Goal: Task Accomplishment & Management: Use online tool/utility

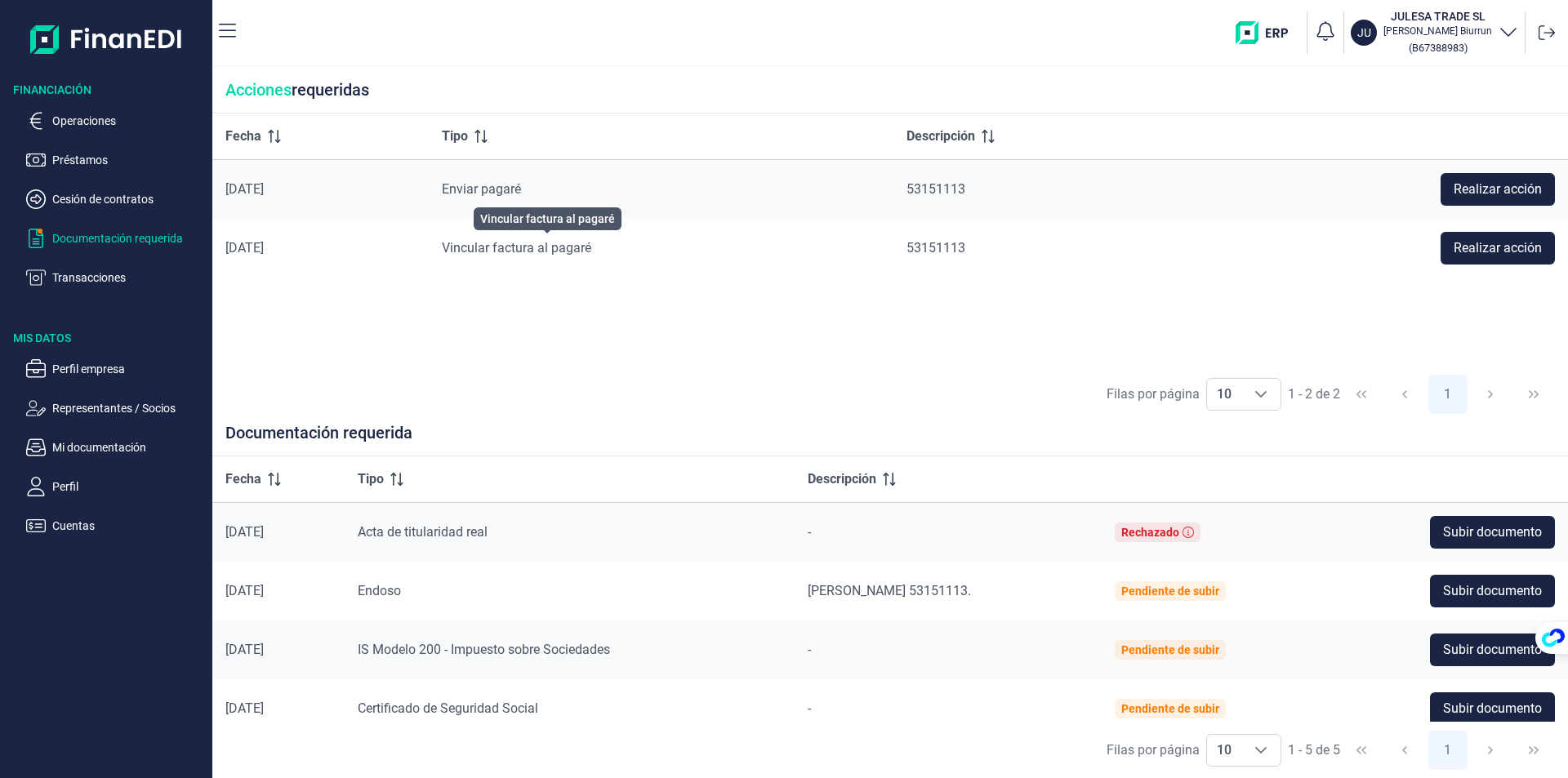
click at [575, 242] on span "Vincular factura al pagaré" at bounding box center [516, 248] width 149 height 15
click at [554, 249] on span "Vincular factura al pagaré" at bounding box center [516, 248] width 149 height 15
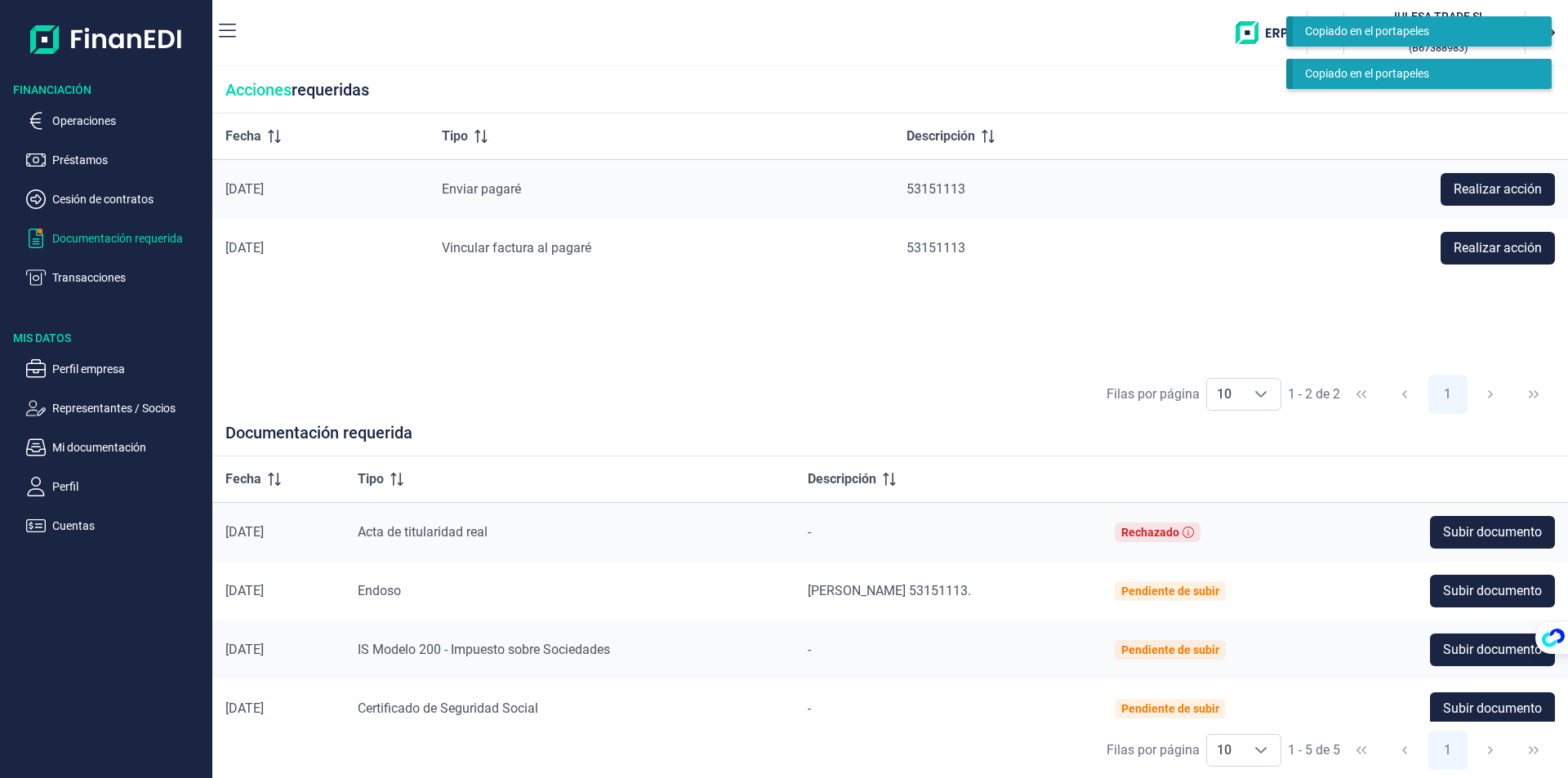
click at [527, 180] on div "Enviar pagaré" at bounding box center [660, 190] width 438 height 20
click at [62, 124] on p "Operaciones" at bounding box center [128, 121] width 154 height 20
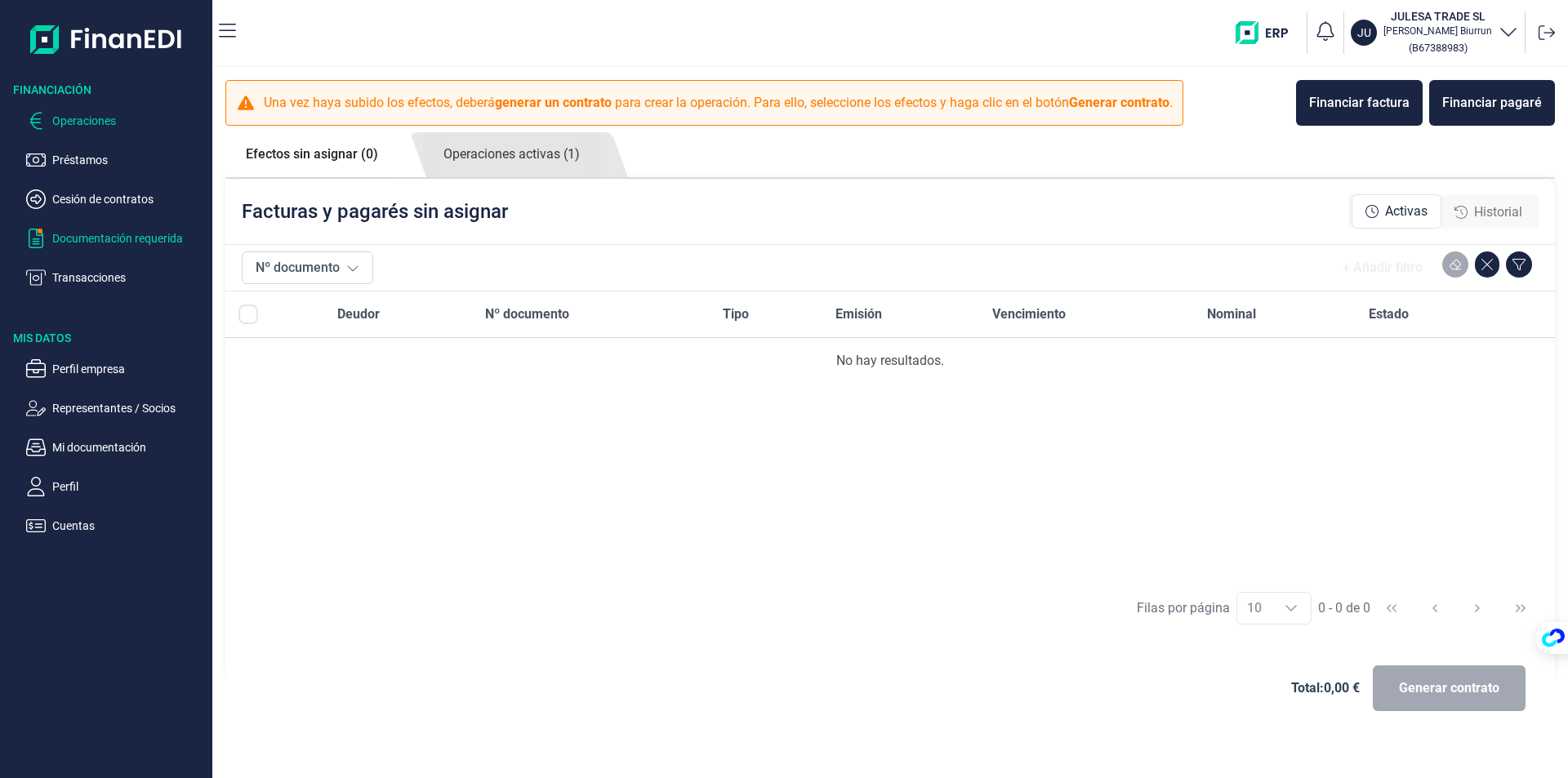
click at [94, 240] on p "Documentación requerida" at bounding box center [128, 238] width 154 height 20
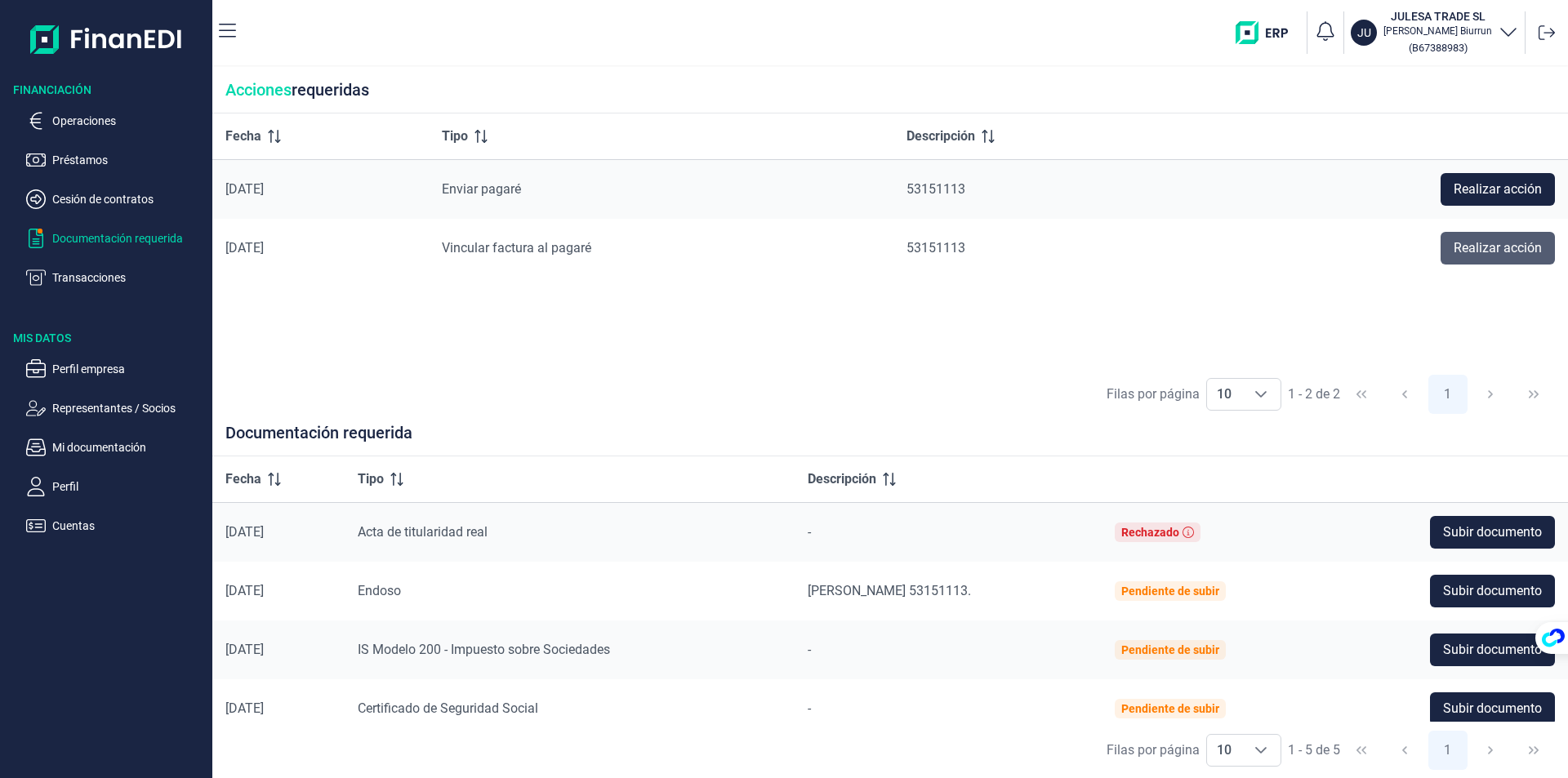
click at [1506, 245] on span "Realizar acción" at bounding box center [1497, 248] width 89 height 20
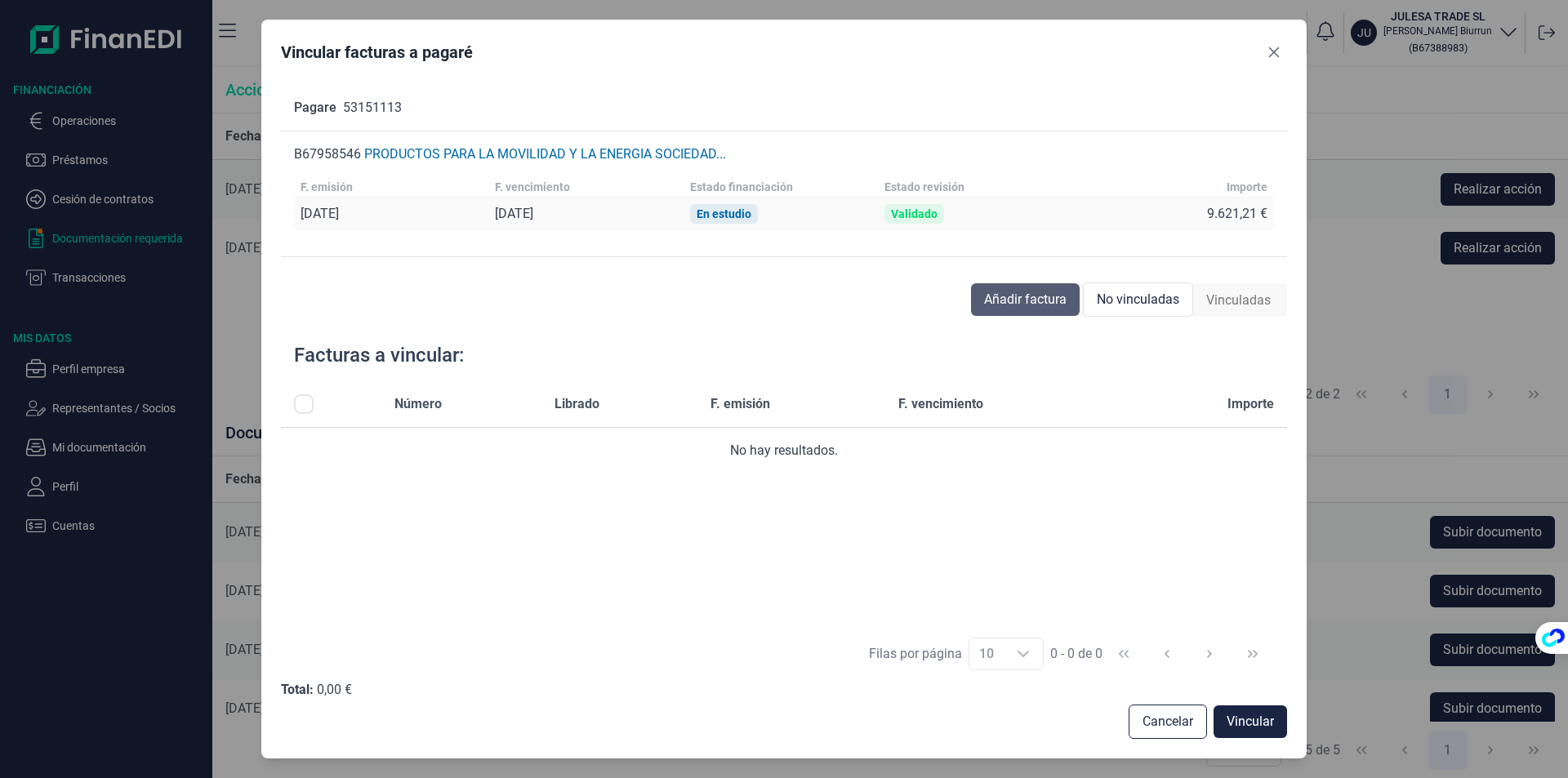
click at [1025, 298] on span "Añadir factura" at bounding box center [1024, 299] width 82 height 20
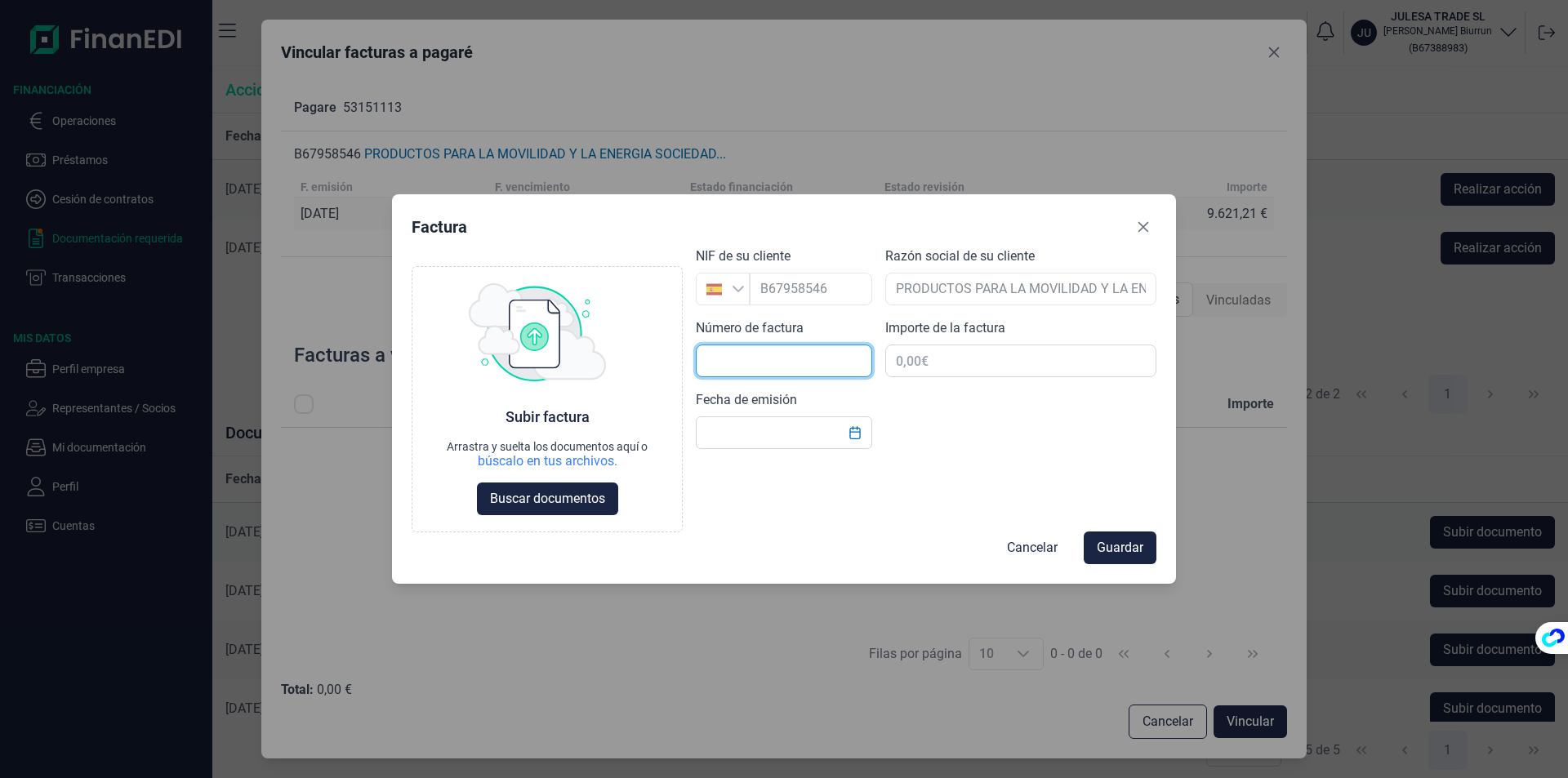
click at [755, 356] on input "text" at bounding box center [784, 360] width 176 height 33
type input "240055"
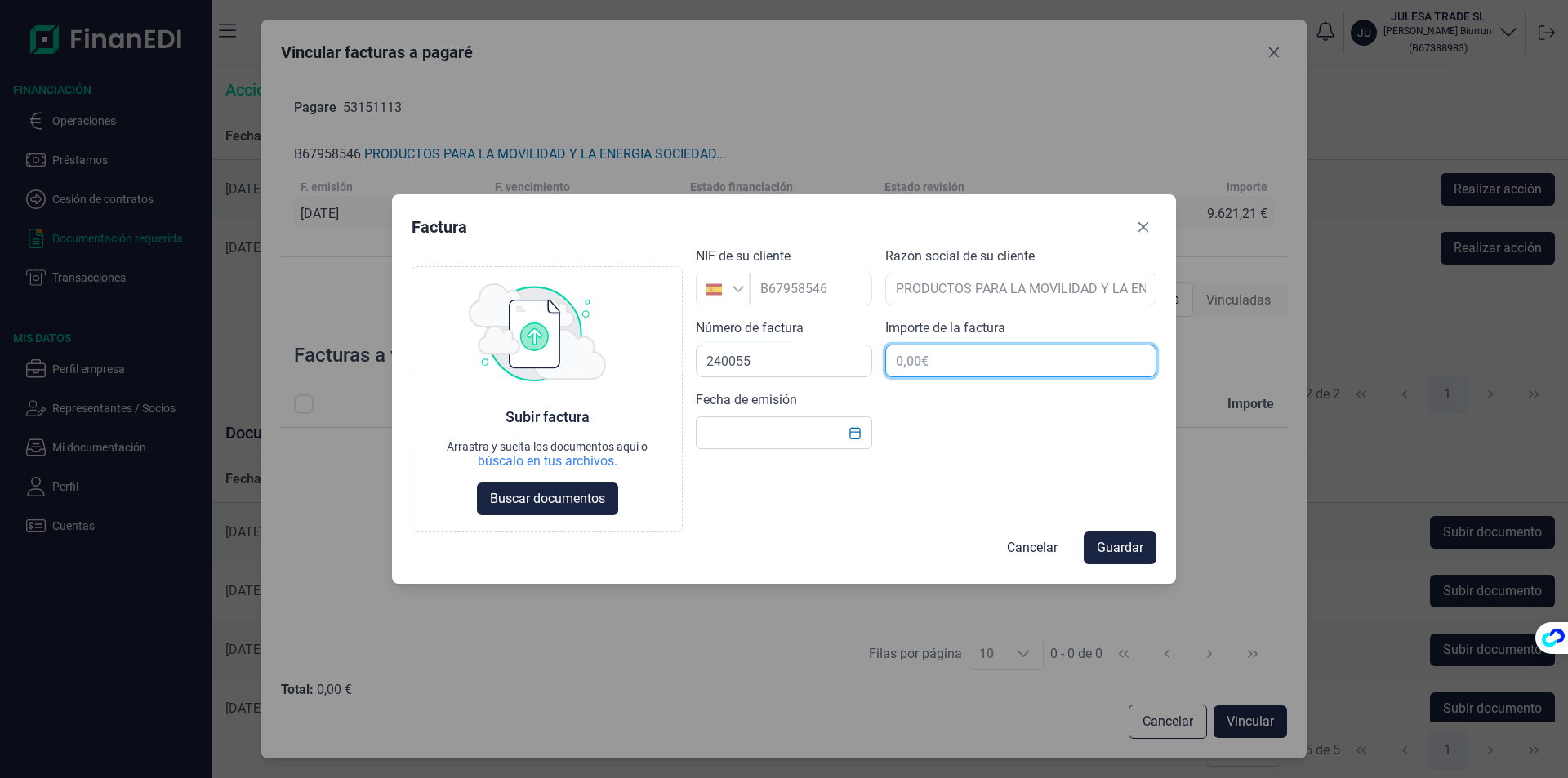
click at [900, 359] on input "text" at bounding box center [1020, 360] width 271 height 33
type input "9.621,21 €"
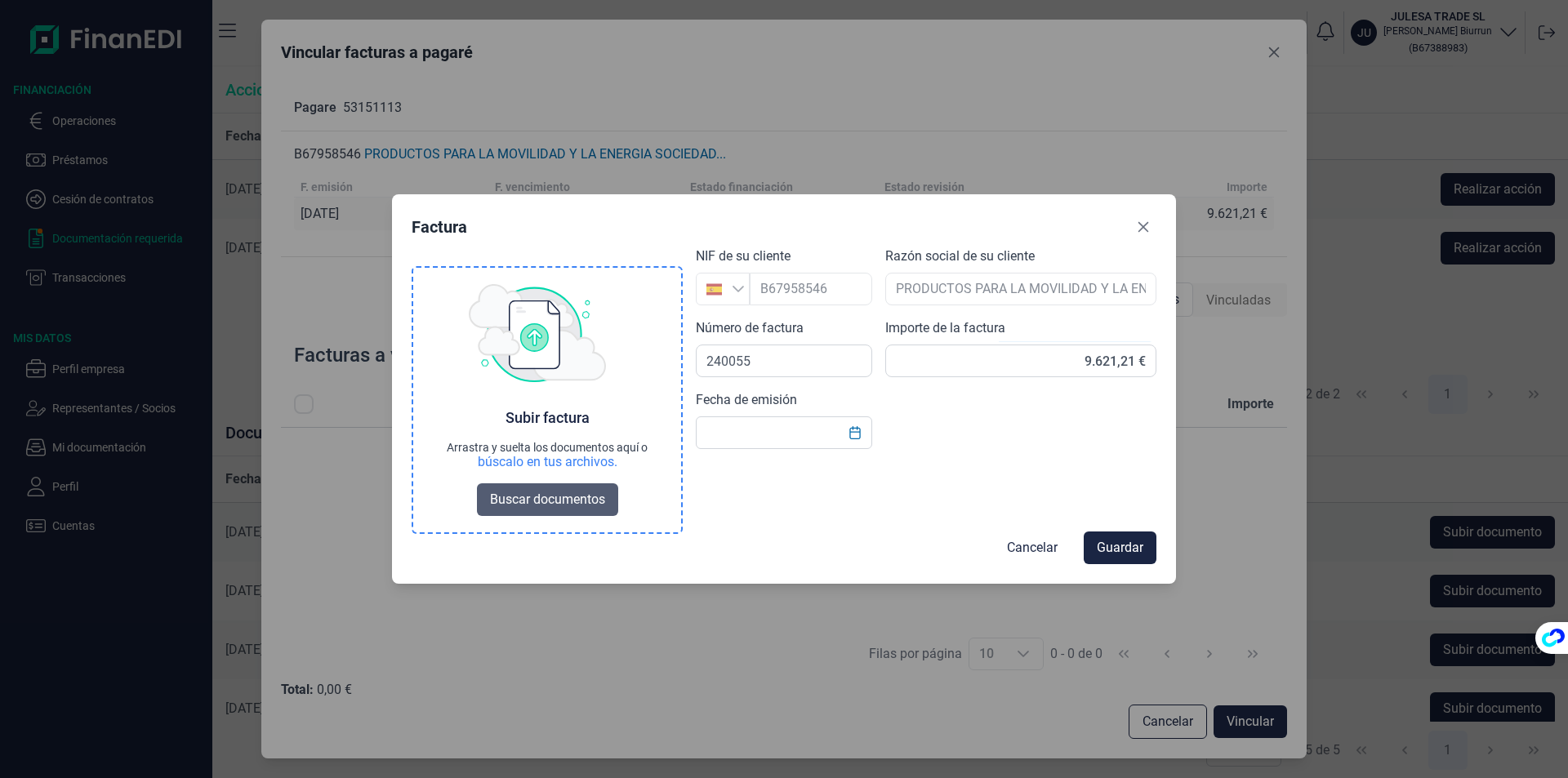
click at [557, 497] on span "Buscar documentos" at bounding box center [548, 500] width 115 height 20
click at [756, 434] on input "text" at bounding box center [784, 433] width 176 height 33
click at [545, 496] on span "Buscar documentos" at bounding box center [548, 500] width 115 height 20
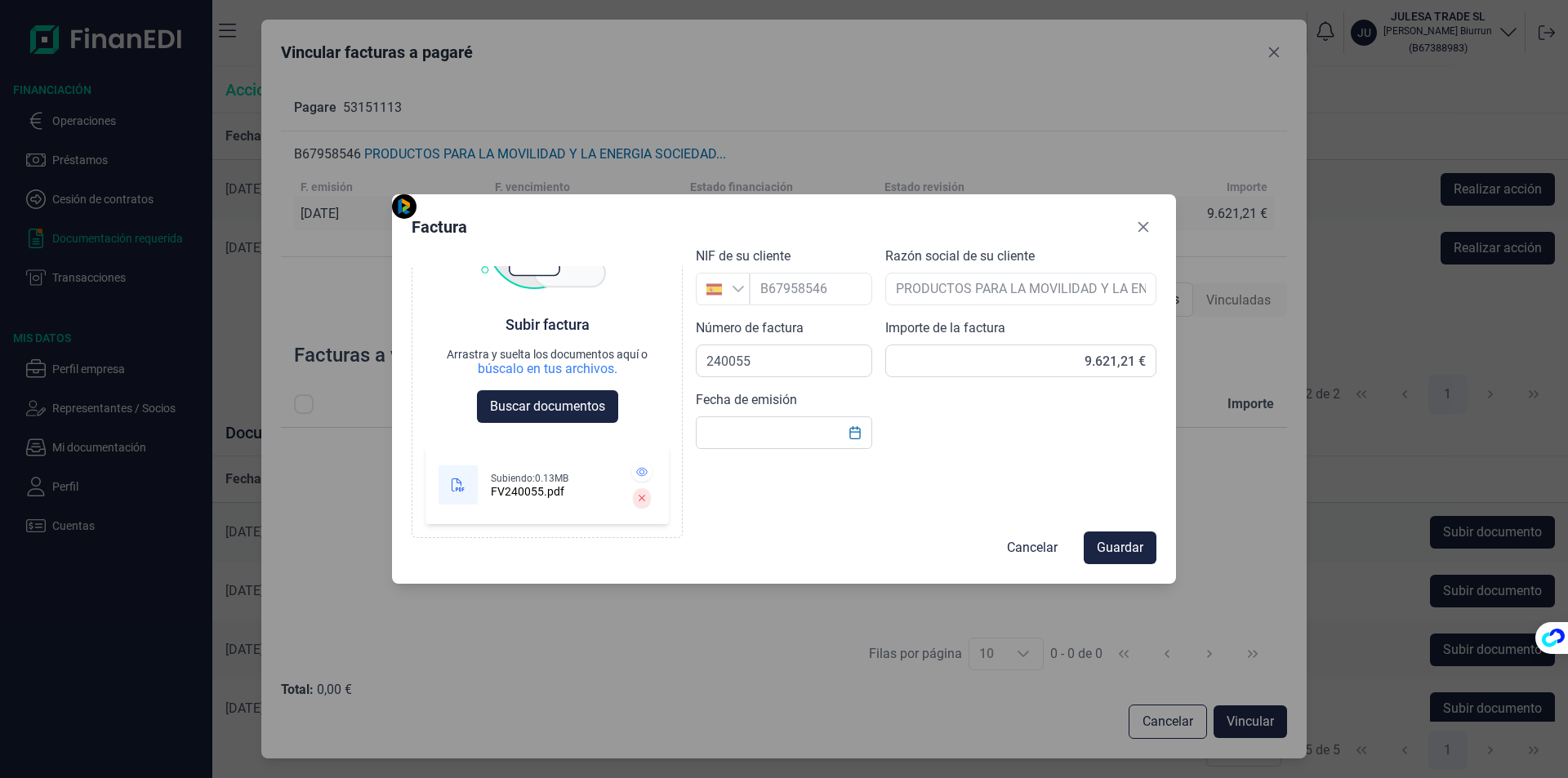
scroll to position [92, 0]
click at [746, 432] on input "text" at bounding box center [784, 433] width 176 height 33
click at [856, 436] on icon "Choose Date" at bounding box center [855, 433] width 13 height 13
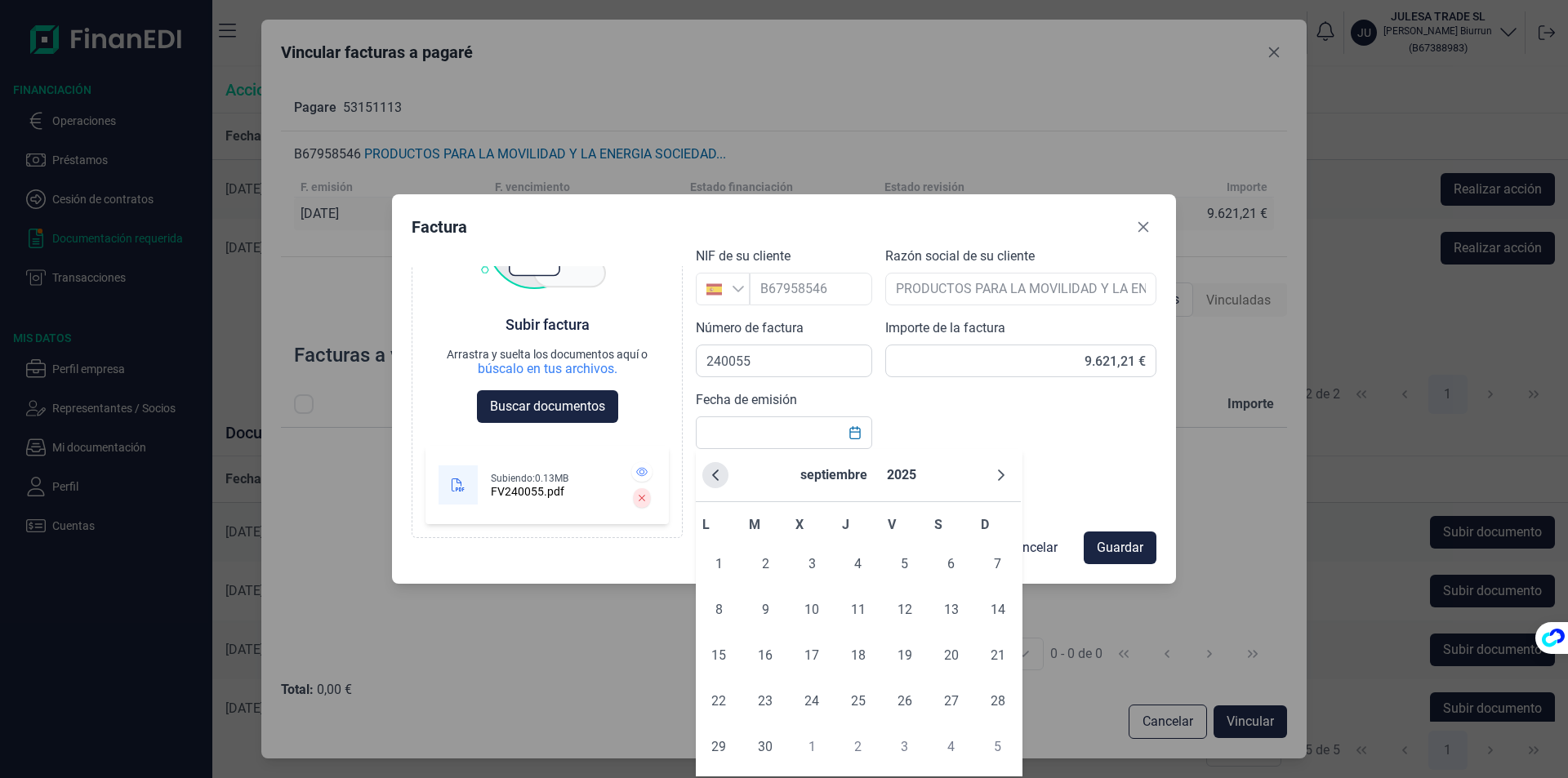
click at [723, 470] on button "Previous Month" at bounding box center [716, 475] width 26 height 26
click at [900, 655] on span "15" at bounding box center [904, 655] width 33 height 33
type input "[DATE]"
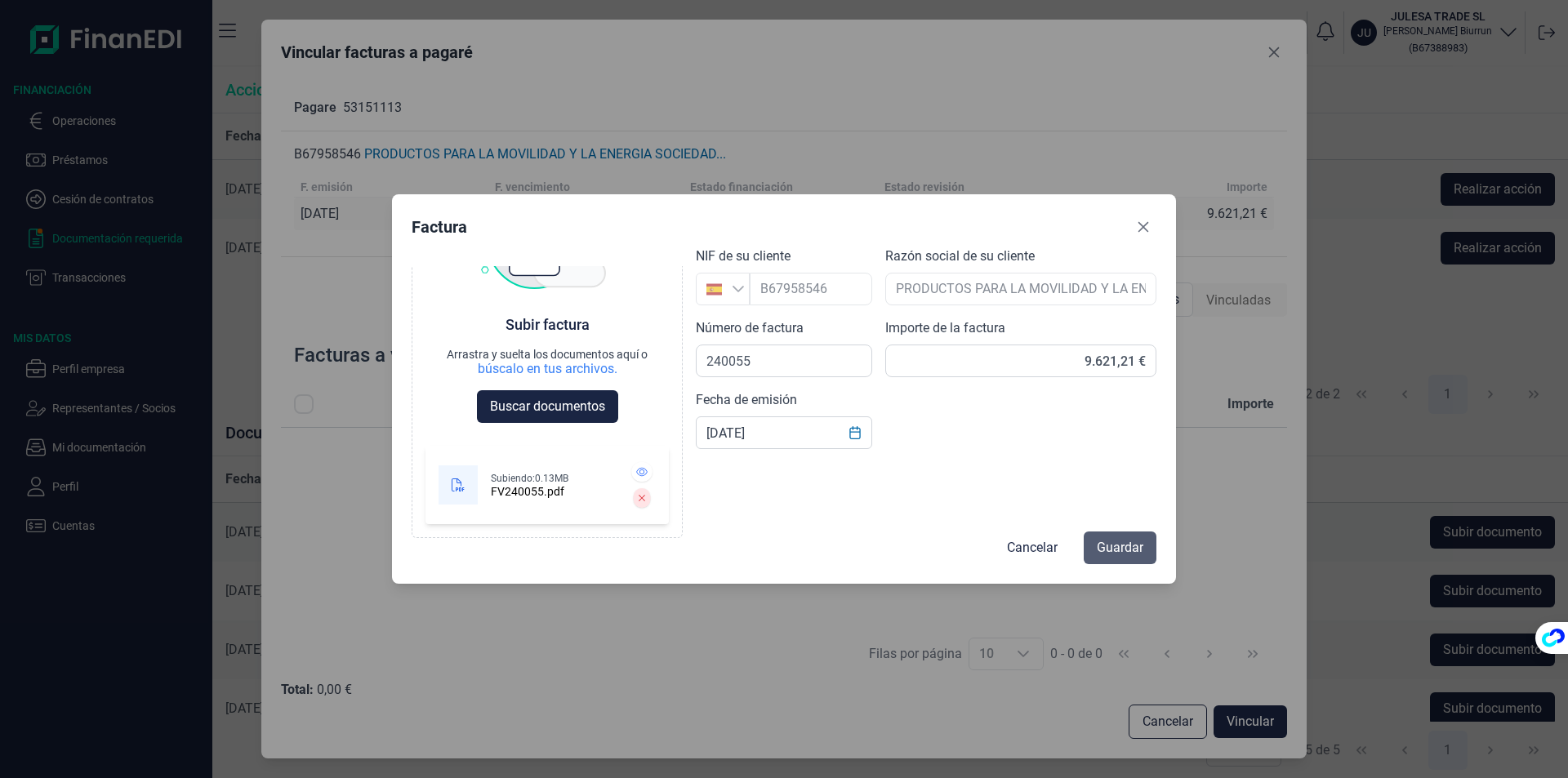
click at [1125, 545] on span "Guardar" at bounding box center [1119, 548] width 46 height 20
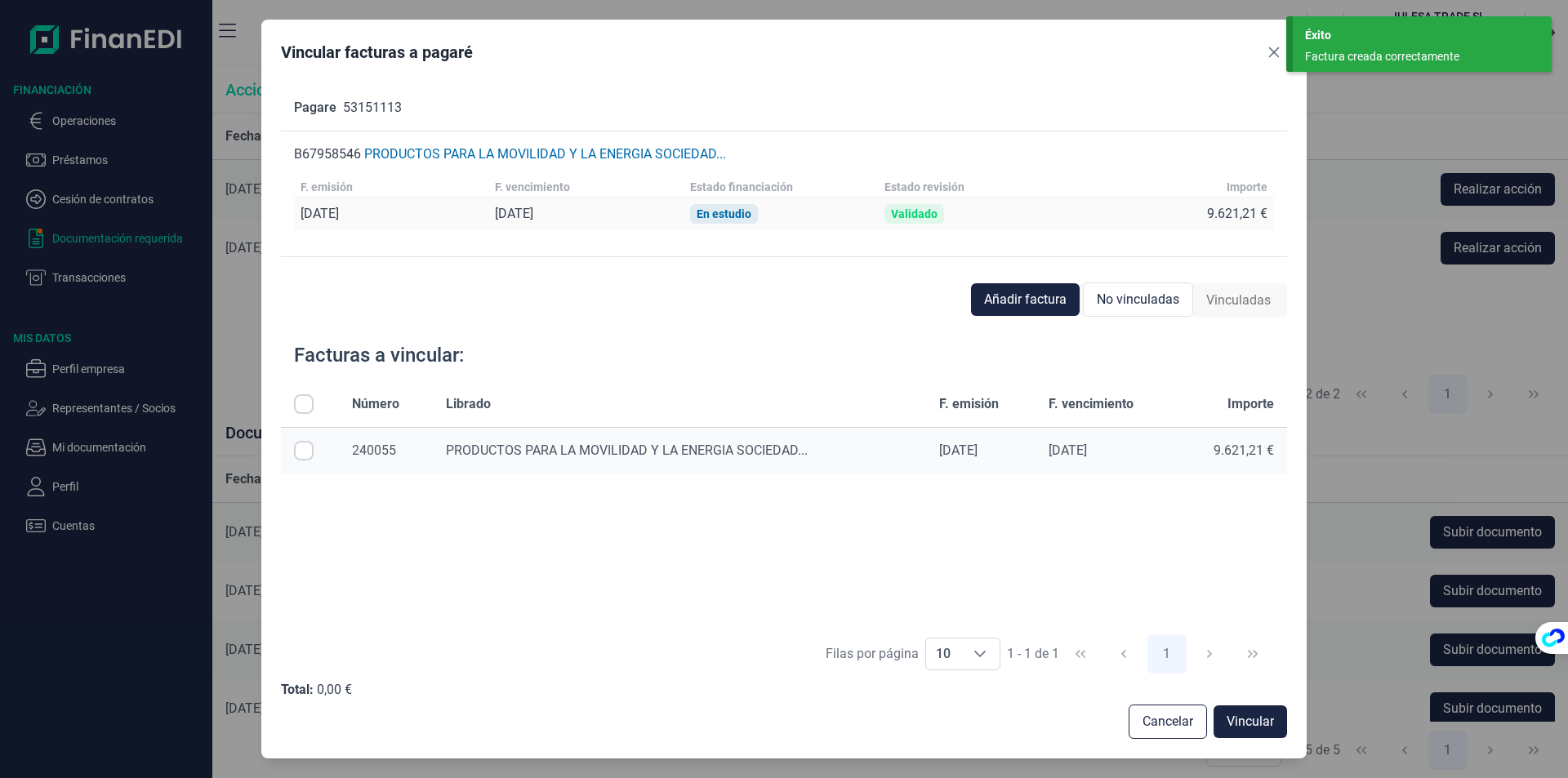
click at [305, 458] on input "Row Selected null" at bounding box center [304, 451] width 20 height 20
checkbox input "true"
click at [1244, 723] on span "Vincular" at bounding box center [1250, 721] width 47 height 20
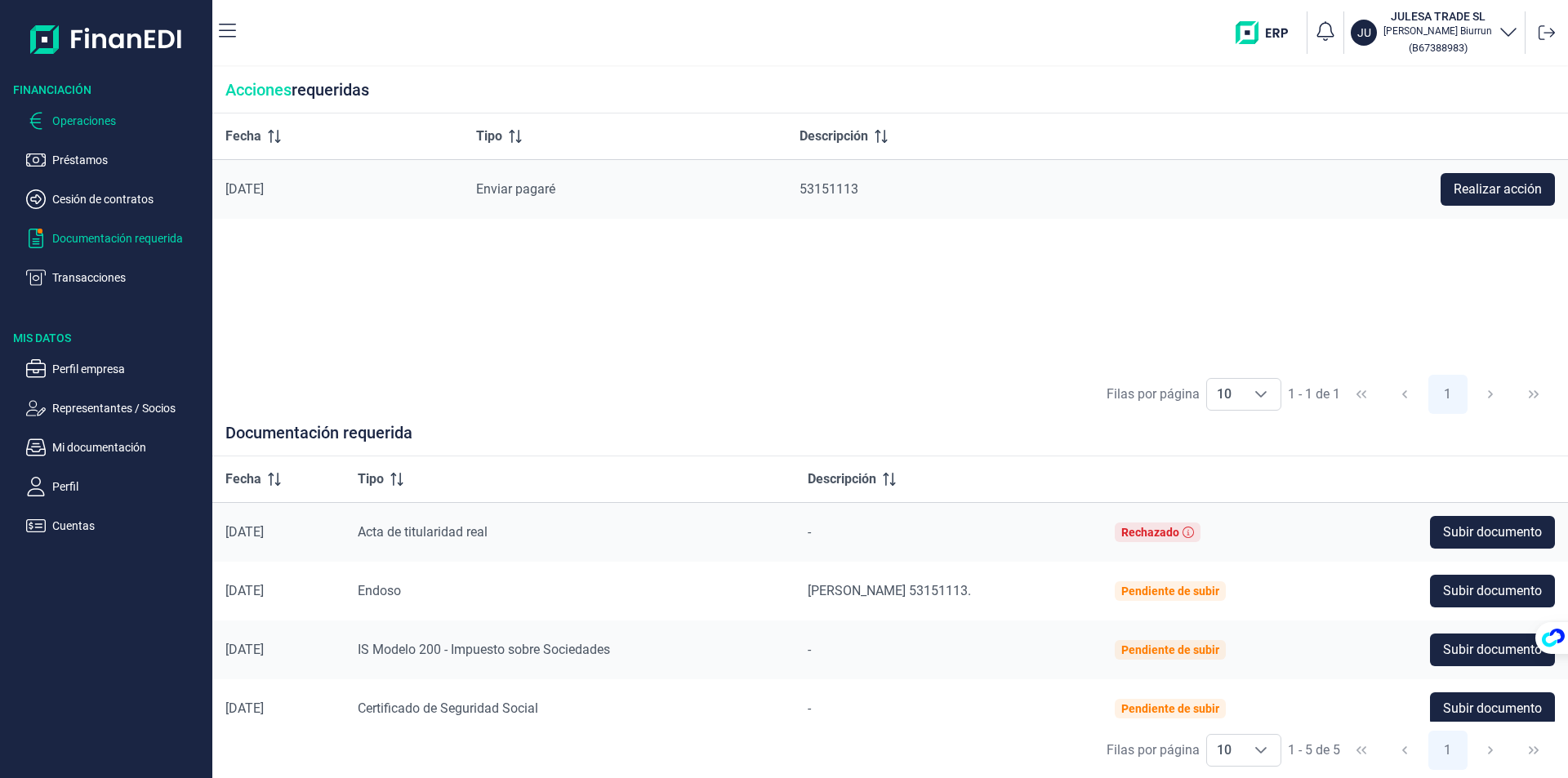
click at [89, 129] on p "Operaciones" at bounding box center [128, 121] width 154 height 20
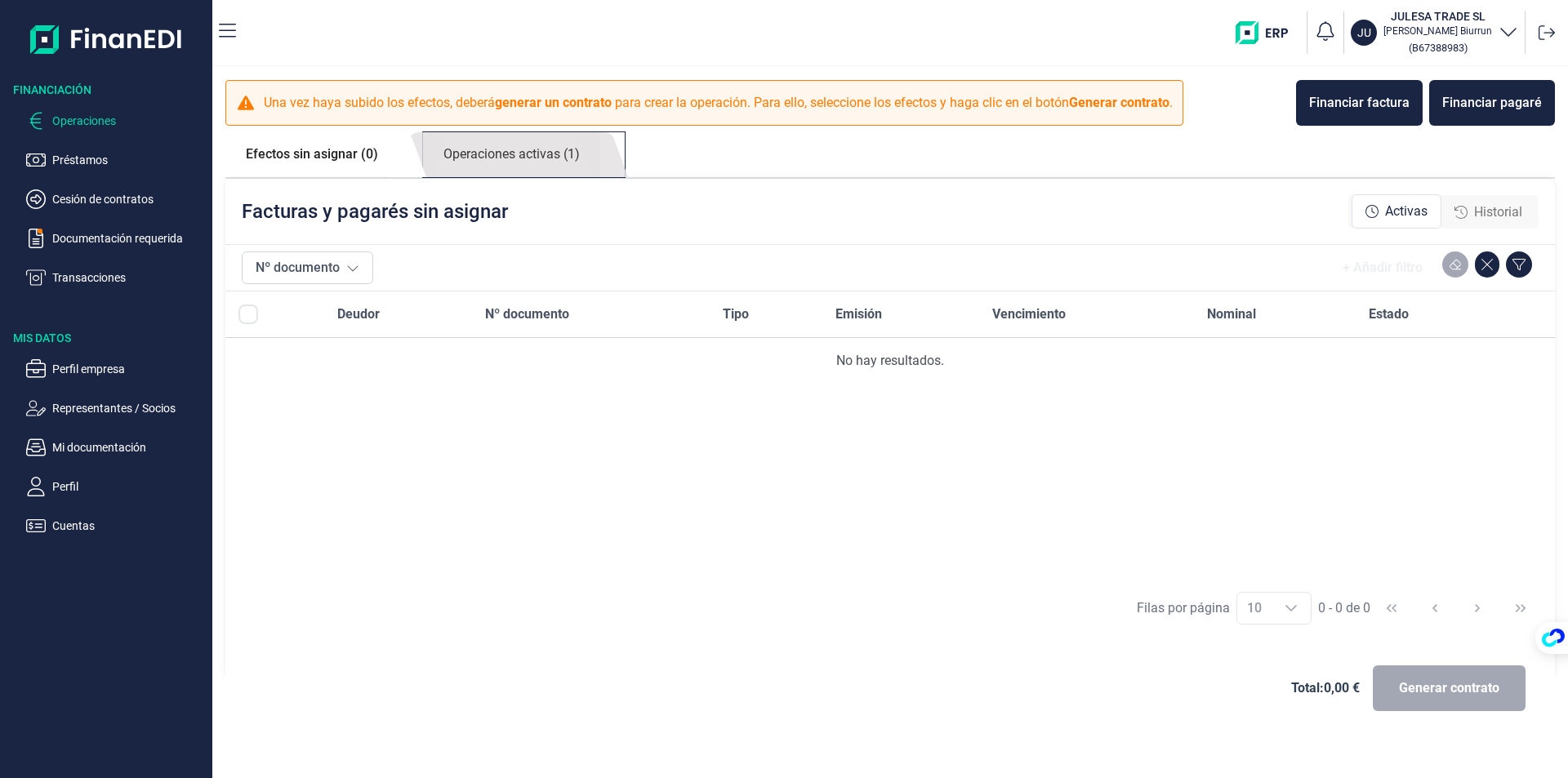
click at [484, 157] on link "Operaciones activas (1)" at bounding box center [512, 155] width 177 height 45
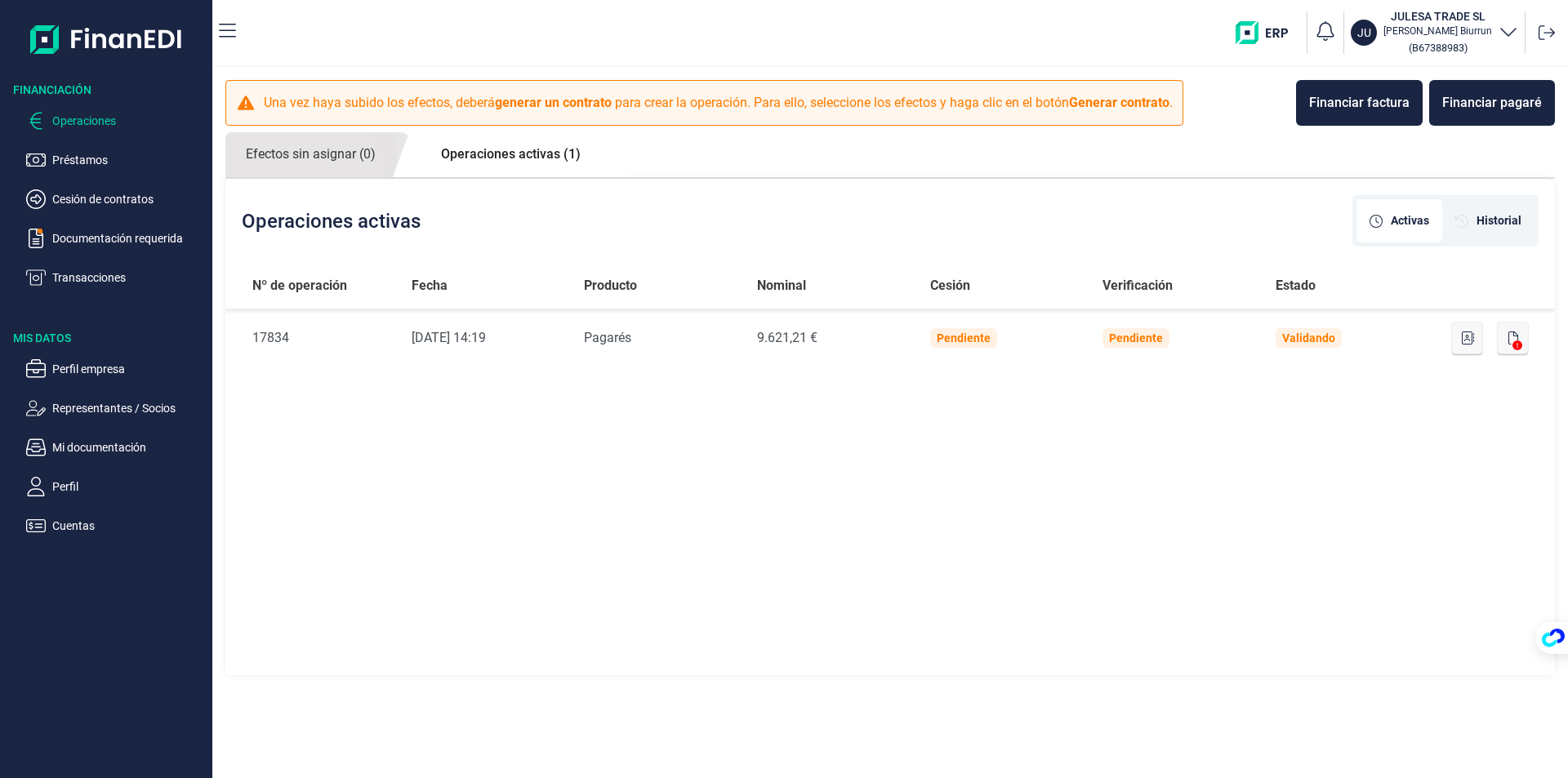
click at [107, 44] on img at bounding box center [107, 39] width 153 height 52
click at [1496, 211] on div "Historial" at bounding box center [1488, 221] width 92 height 43
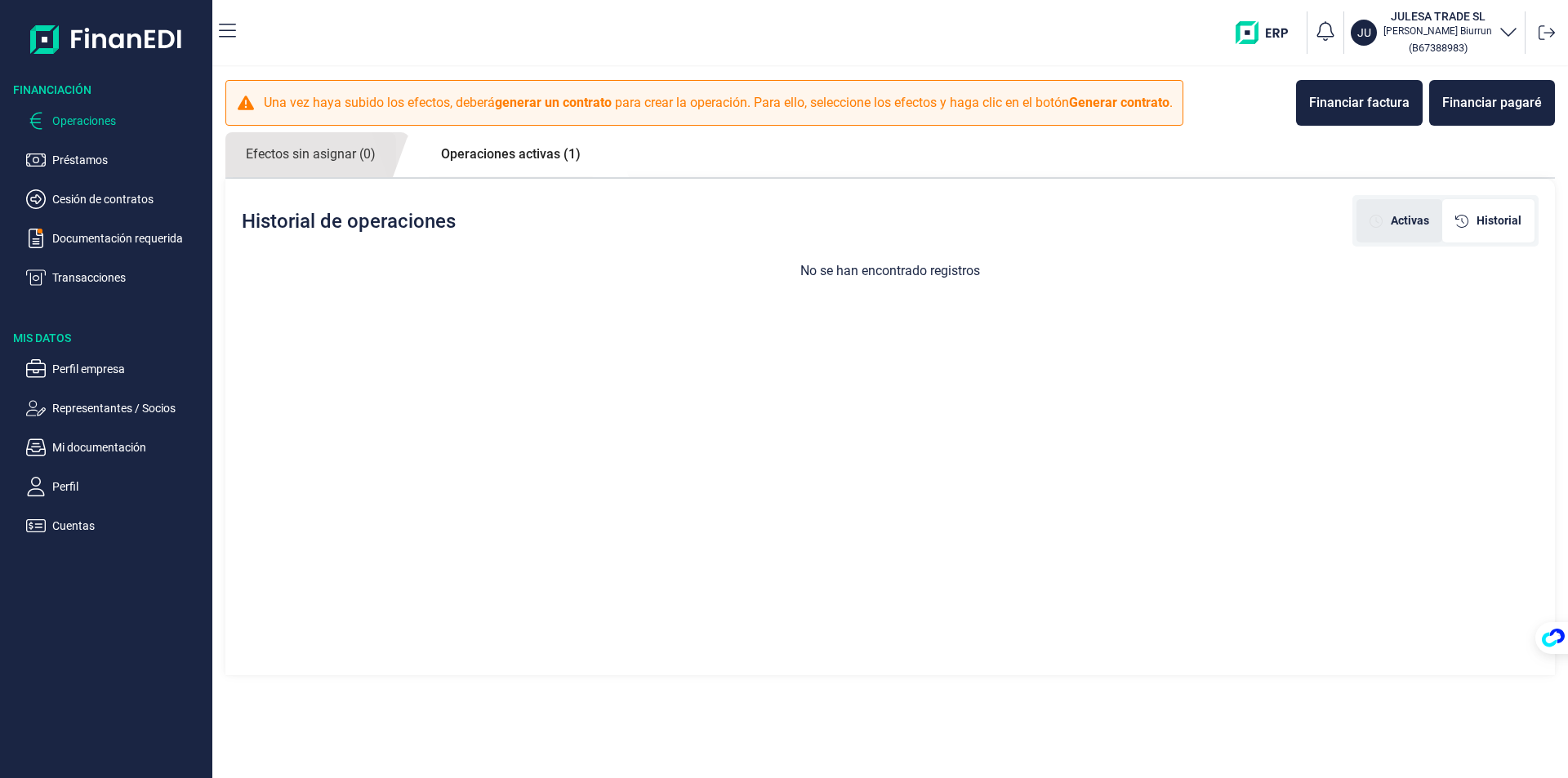
click at [1397, 214] on span "Activas" at bounding box center [1410, 221] width 39 height 17
